Goal: Task Accomplishment & Management: Complete application form

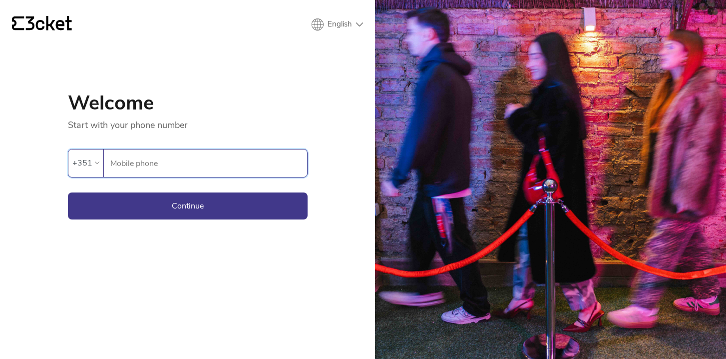
click at [239, 159] on input "Mobile phone" at bounding box center [208, 162] width 197 height 27
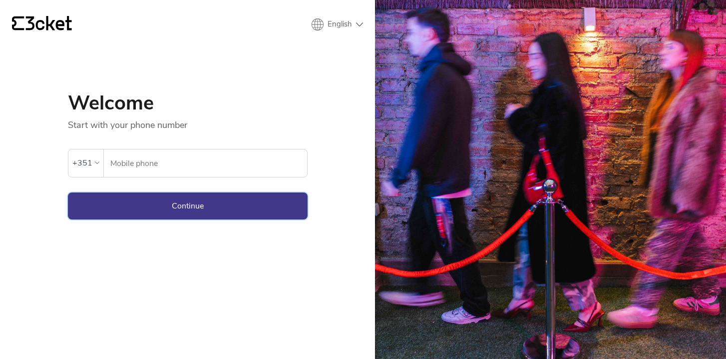
type input "915481990"
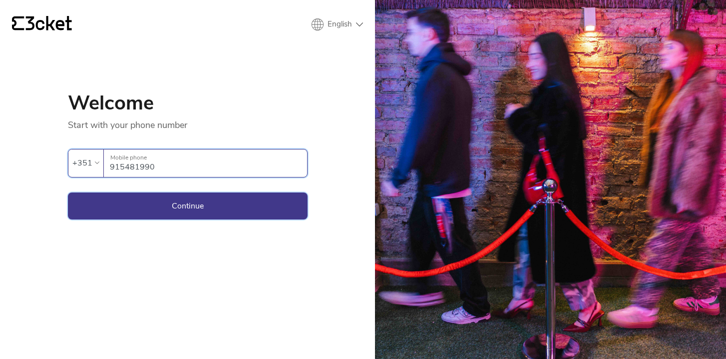
click at [223, 208] on button "Continue" at bounding box center [188, 205] width 240 height 27
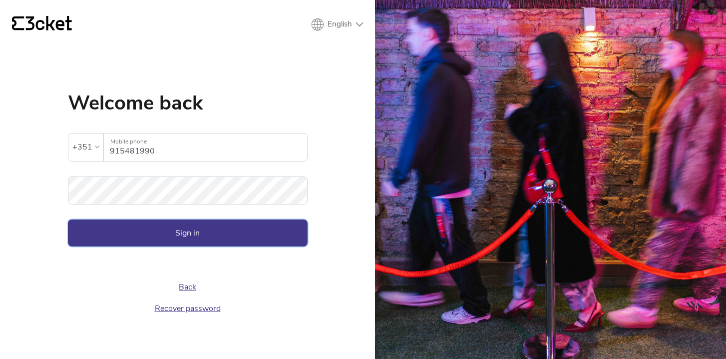
click at [197, 238] on button "Sign in" at bounding box center [188, 232] width 240 height 27
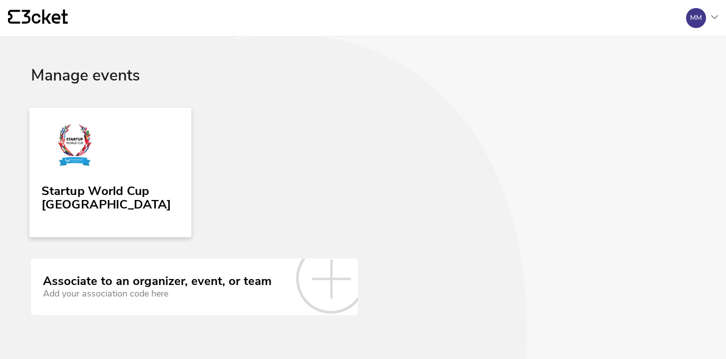
click at [151, 166] on link "Startup World Cup Portugal" at bounding box center [110, 171] width 162 height 129
